Goal: Information Seeking & Learning: Check status

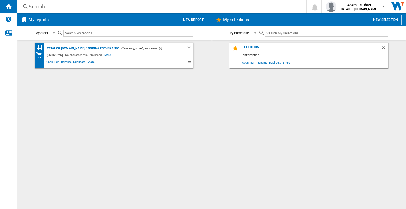
click at [53, 6] on div "Search" at bounding box center [161, 6] width 264 height 7
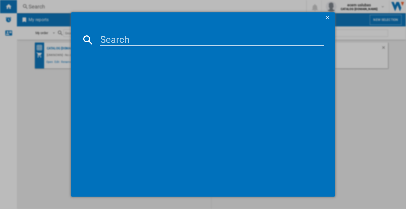
drag, startPoint x: 122, startPoint y: 36, endPoint x: 144, endPoint y: 43, distance: 23.1
click at [122, 36] on input at bounding box center [212, 40] width 225 height 13
paste input "BID95211XUK"
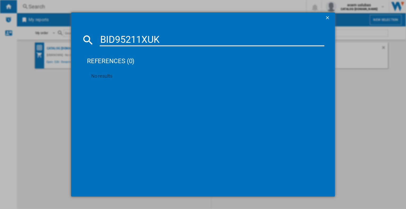
click at [145, 33] on md-dialog-content "BID95211XUK references (0) No results" at bounding box center [203, 109] width 264 height 173
drag, startPoint x: 153, startPoint y: 40, endPoint x: 160, endPoint y: 41, distance: 7.2
click at [153, 40] on input "BID95211XUK" at bounding box center [212, 40] width 225 height 13
click at [162, 41] on input "BID95211XUK" at bounding box center [212, 40] width 225 height 13
click at [163, 42] on input "BID95211XUK" at bounding box center [212, 40] width 225 height 13
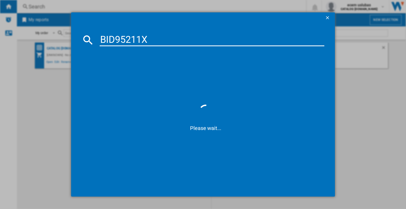
type input "BID95211X"
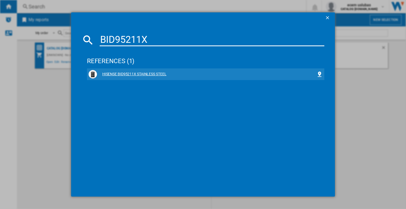
click at [146, 72] on div "HISENSE BID95211X STAINLESS STEEL" at bounding box center [206, 74] width 219 height 5
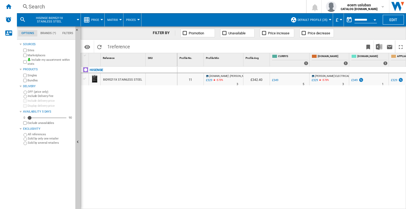
click at [119, 78] on div "BID95211X STAINLESS STEEL" at bounding box center [122, 80] width 39 height 12
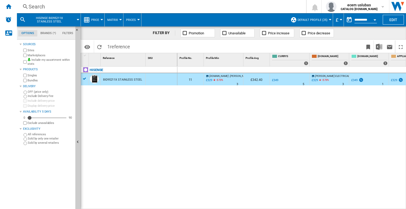
drag, startPoint x: 118, startPoint y: 76, endPoint x: 143, endPoint y: 83, distance: 25.9
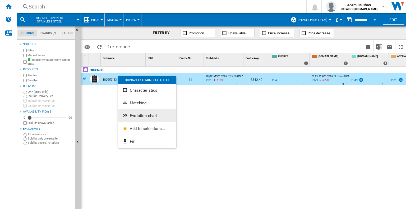
click at [142, 116] on span "Evolution chart" at bounding box center [143, 115] width 27 height 5
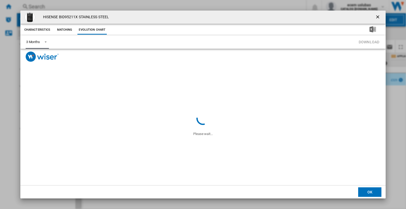
click at [34, 41] on div "3 Months" at bounding box center [33, 42] width 14 height 4
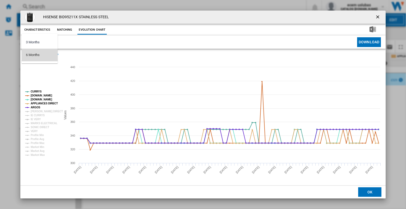
click at [38, 55] on div "6 Months" at bounding box center [33, 55] width 14 height 5
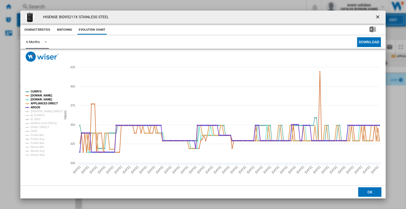
click at [41, 103] on tspan "APPLIANCES DIRECT" at bounding box center [44, 103] width 27 height 3
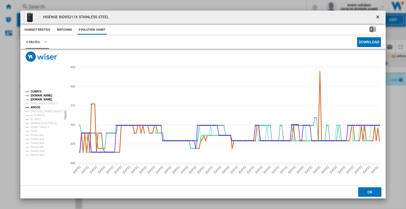
click at [41, 96] on tspan "[DOMAIN_NAME]" at bounding box center [41, 95] width 21 height 3
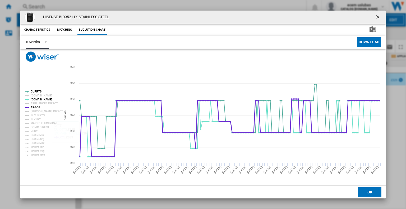
click at [37, 107] on tspan "ARGOS" at bounding box center [36, 107] width 10 height 3
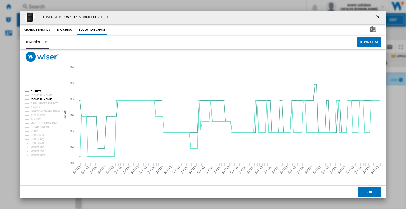
click at [39, 109] on tspan "ARGOS" at bounding box center [36, 107] width 10 height 3
